Goal: Find specific page/section: Find specific page/section

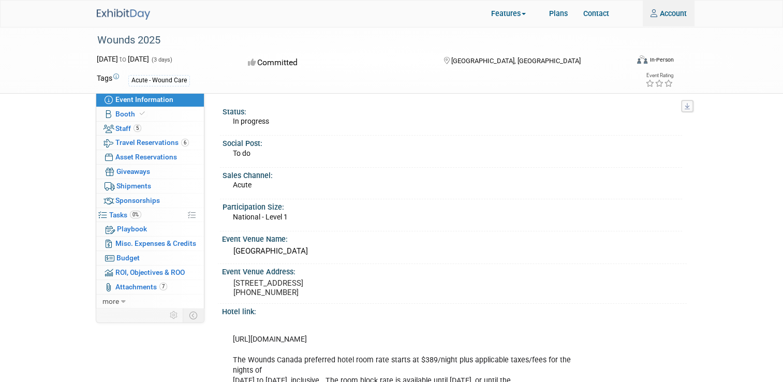
type input "VMohammadi@medline.com"
click at [112, 39] on div "Wounds 2025" at bounding box center [359, 40] width 531 height 19
click at [100, 14] on img at bounding box center [123, 14] width 53 height 11
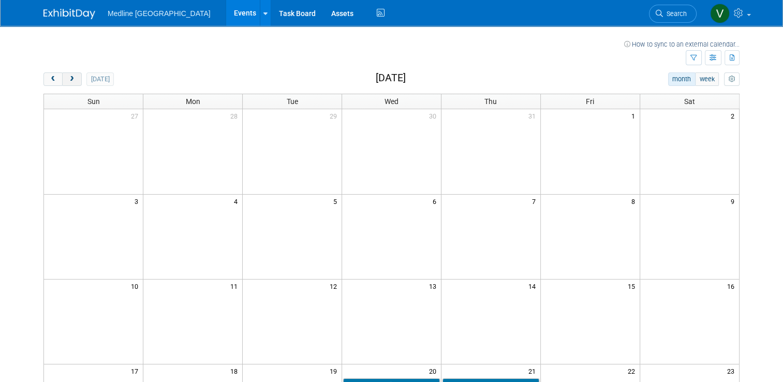
click at [68, 79] on span "next" at bounding box center [72, 79] width 8 height 7
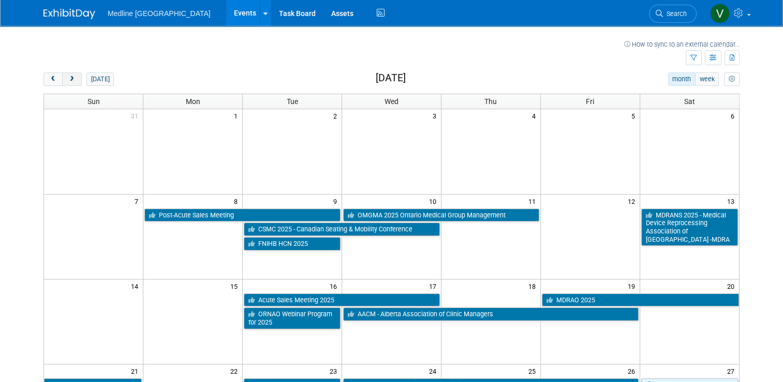
click at [68, 76] on span "next" at bounding box center [72, 79] width 8 height 7
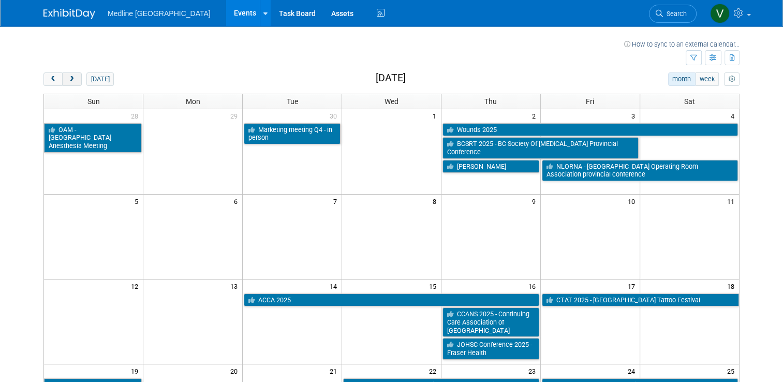
click at [68, 76] on span "next" at bounding box center [72, 79] width 8 height 7
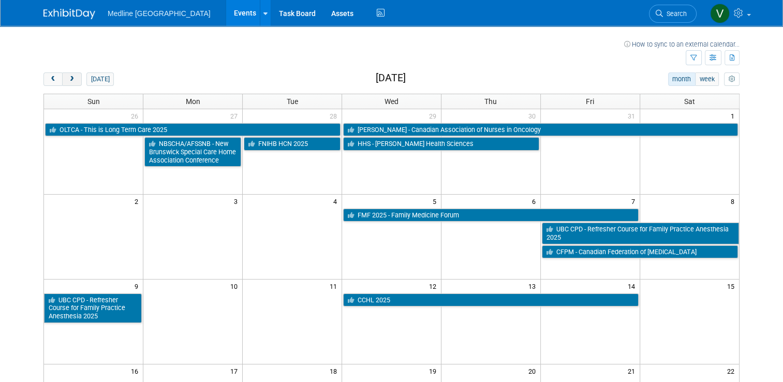
click at [68, 76] on span "next" at bounding box center [72, 79] width 8 height 7
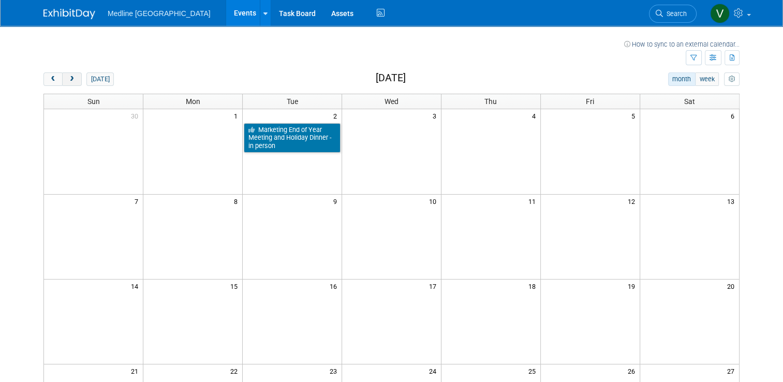
click at [68, 76] on span "next" at bounding box center [72, 79] width 8 height 7
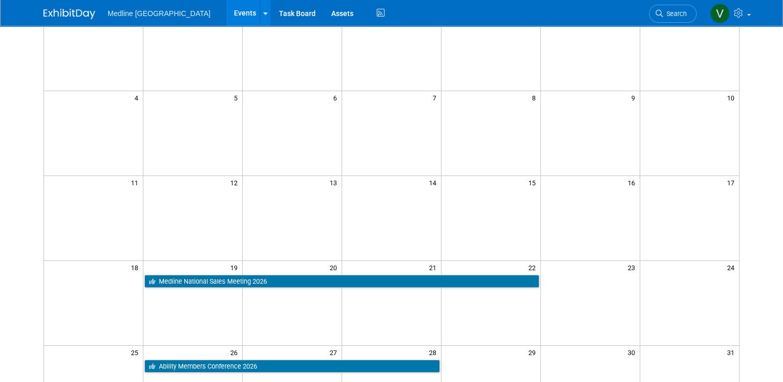
scroll to position [155, 0]
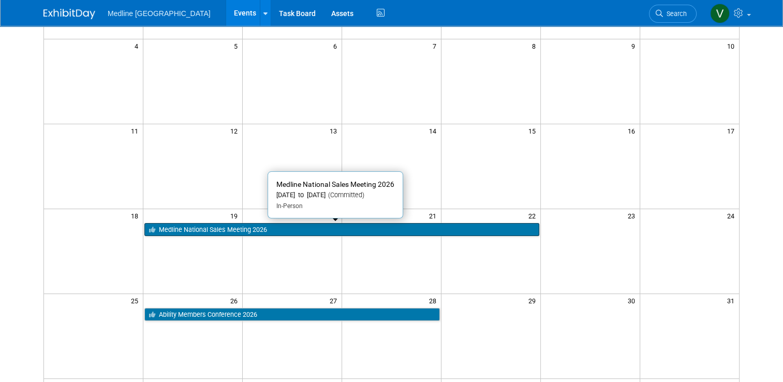
click at [215, 223] on link "Medline National Sales Meeting 2026" at bounding box center [341, 229] width 394 height 13
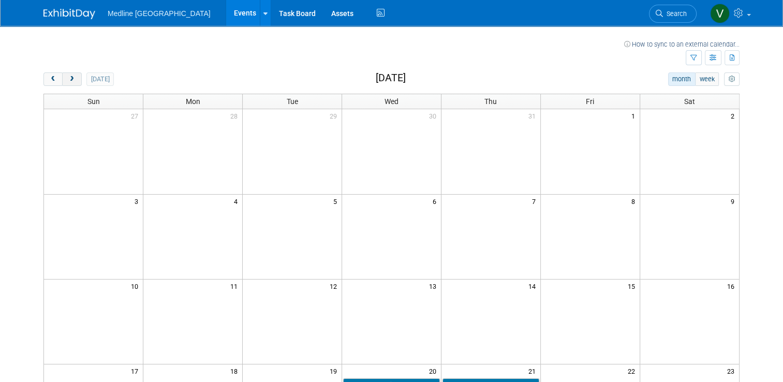
click at [68, 73] on button "next" at bounding box center [71, 78] width 19 height 13
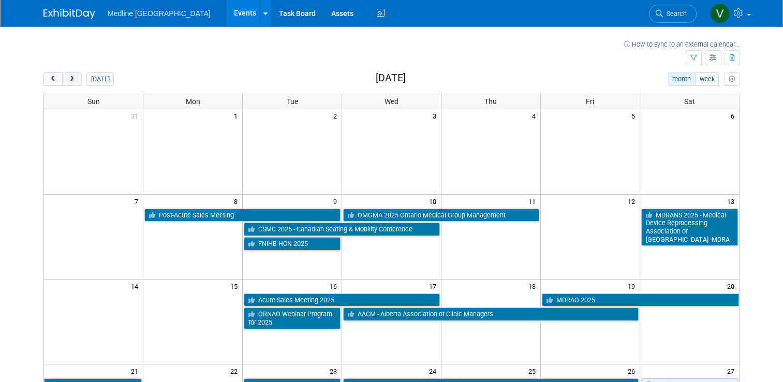
click at [68, 73] on button "next" at bounding box center [71, 78] width 19 height 13
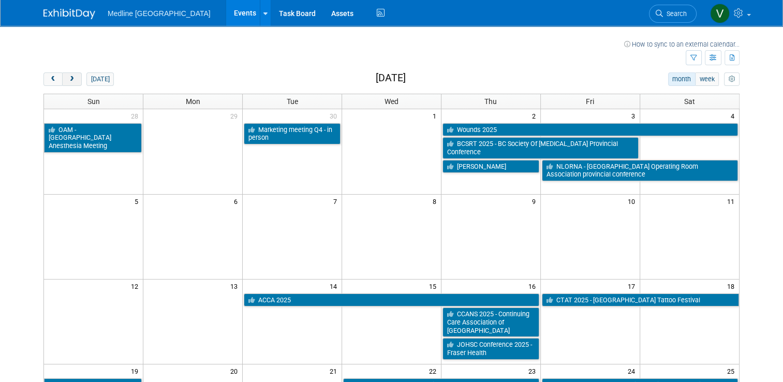
click at [68, 73] on button "next" at bounding box center [71, 78] width 19 height 13
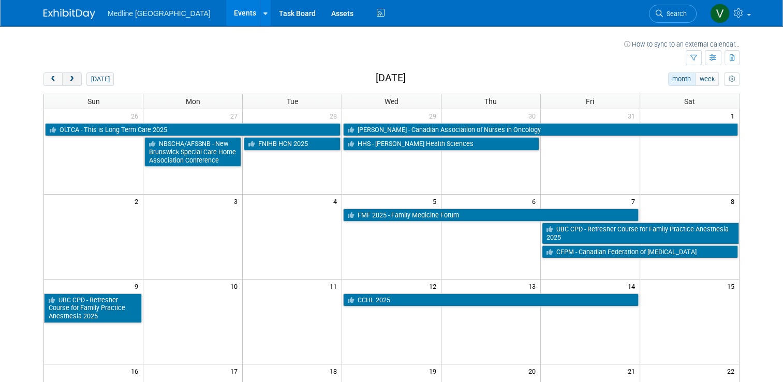
click at [68, 73] on button "next" at bounding box center [71, 78] width 19 height 13
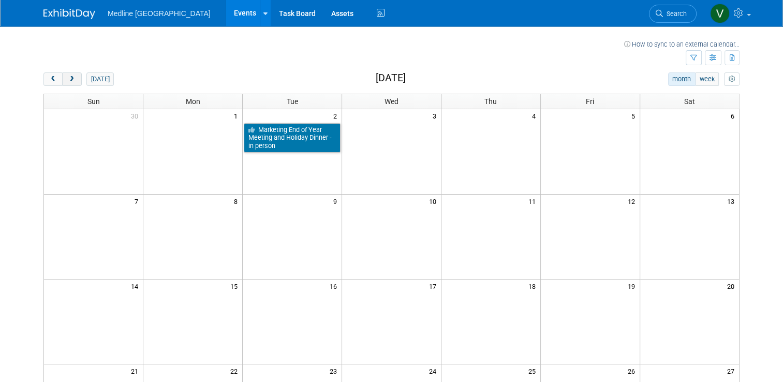
click at [68, 73] on button "next" at bounding box center [71, 78] width 19 height 13
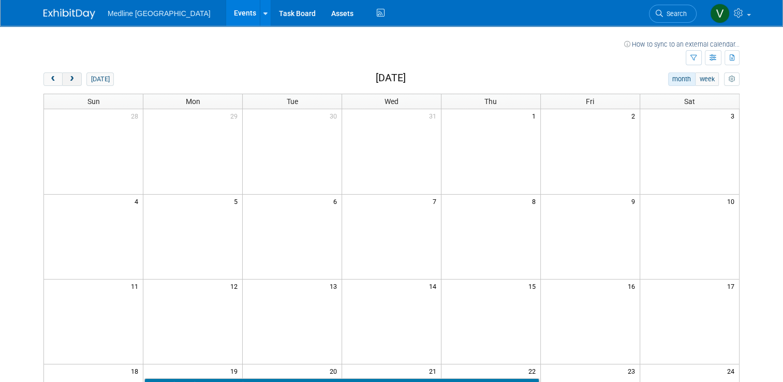
click at [68, 73] on button "next" at bounding box center [71, 78] width 19 height 13
click at [49, 78] on span "prev" at bounding box center [53, 79] width 8 height 7
click at [51, 83] on button "prev" at bounding box center [52, 78] width 19 height 13
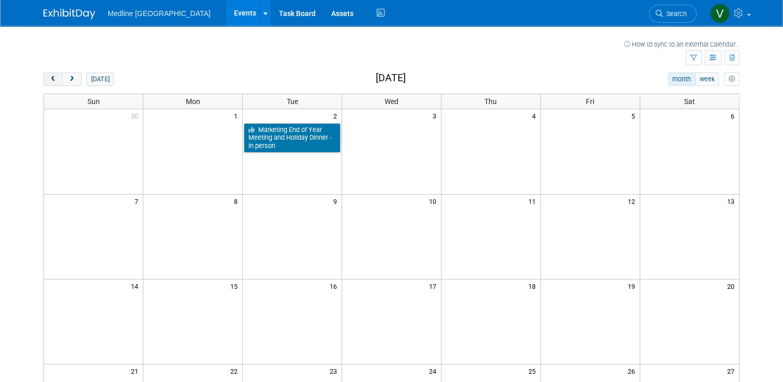
click at [51, 83] on button "prev" at bounding box center [52, 78] width 19 height 13
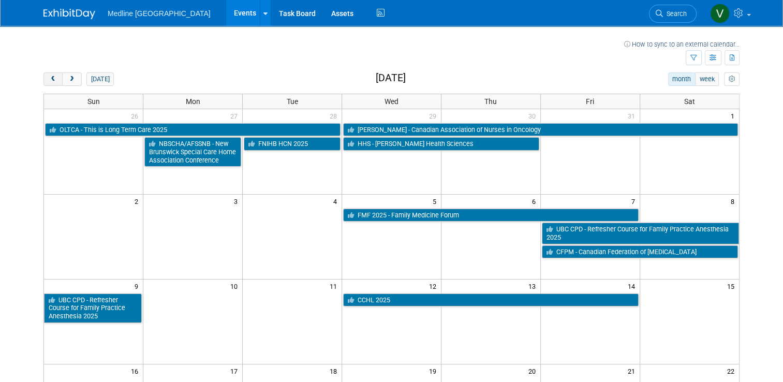
click at [51, 83] on button "prev" at bounding box center [52, 78] width 19 height 13
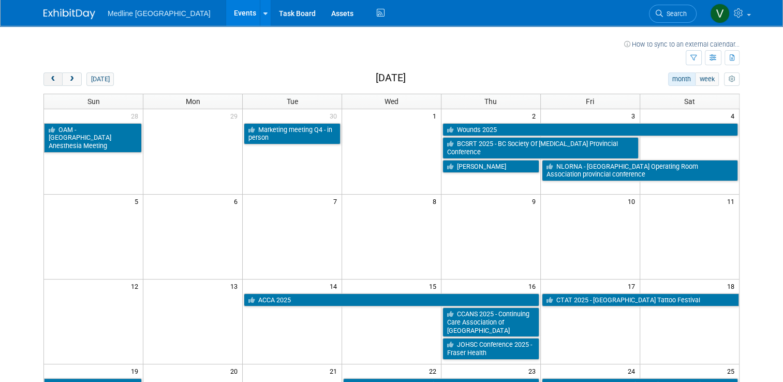
click at [51, 83] on button "prev" at bounding box center [52, 78] width 19 height 13
